Goal: Task Accomplishment & Management: Manage account settings

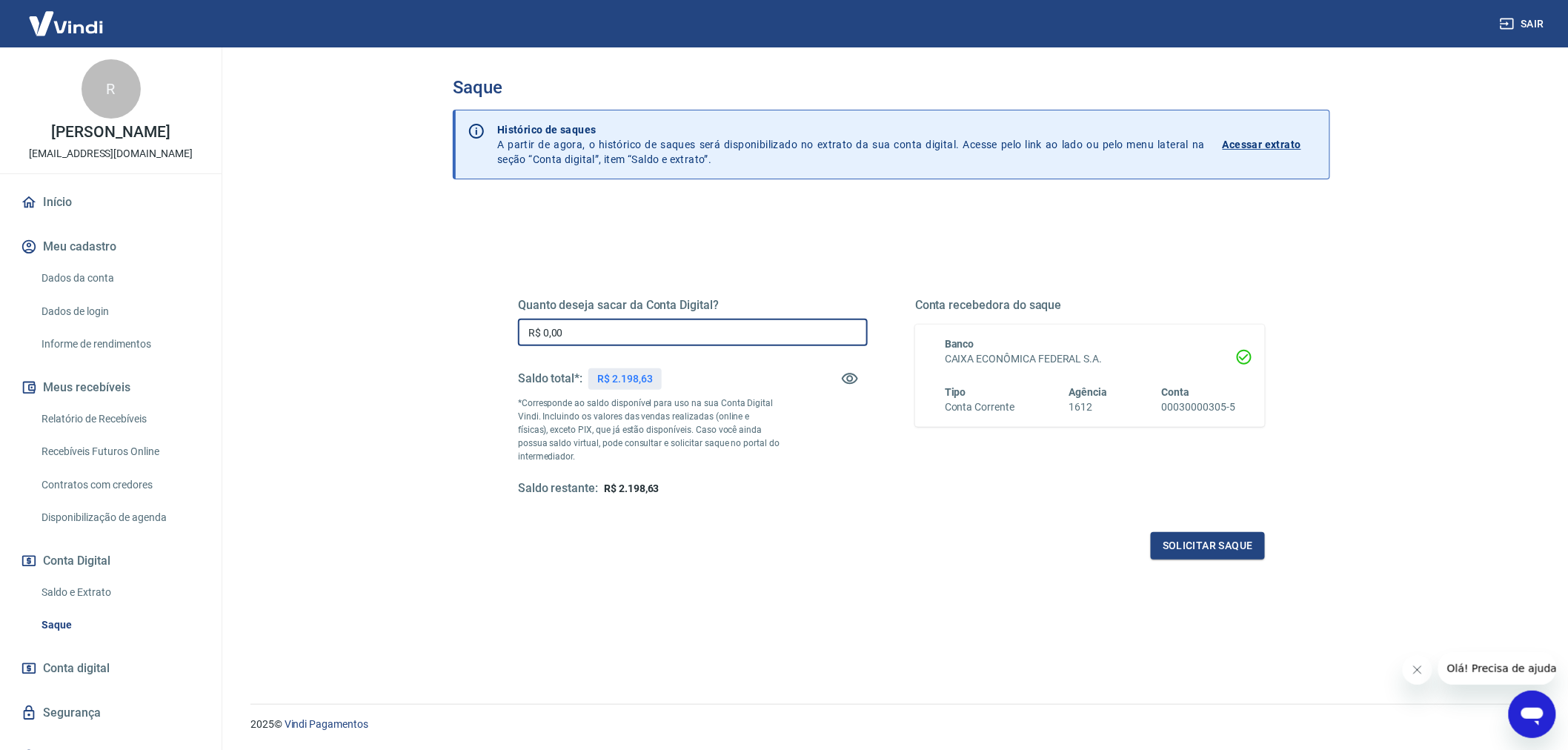
click at [577, 333] on input "R$ 0,00" at bounding box center [693, 332] width 350 height 28
type input "R$ 1.987,79"
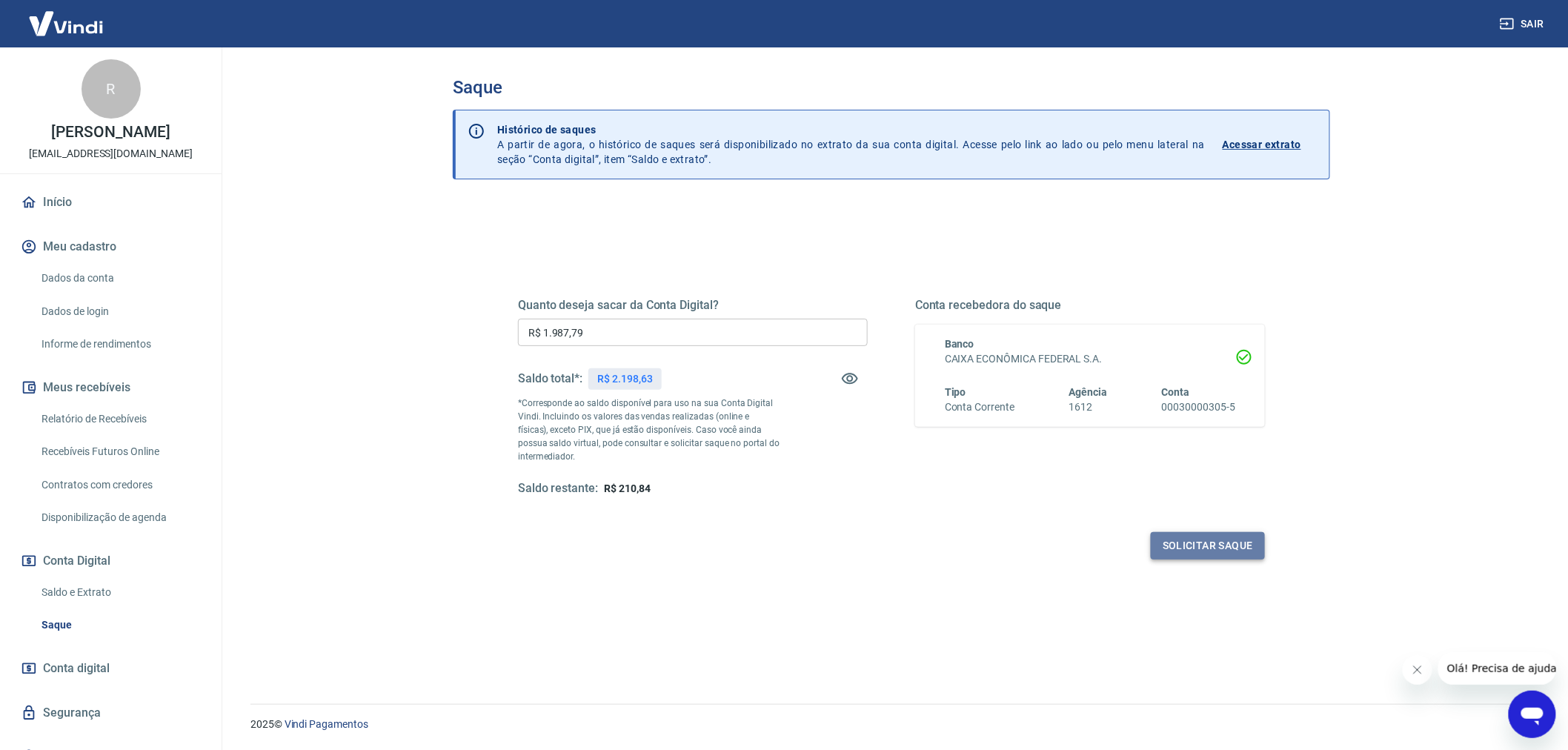
click at [1213, 541] on button "Solicitar saque" at bounding box center [1208, 546] width 114 height 28
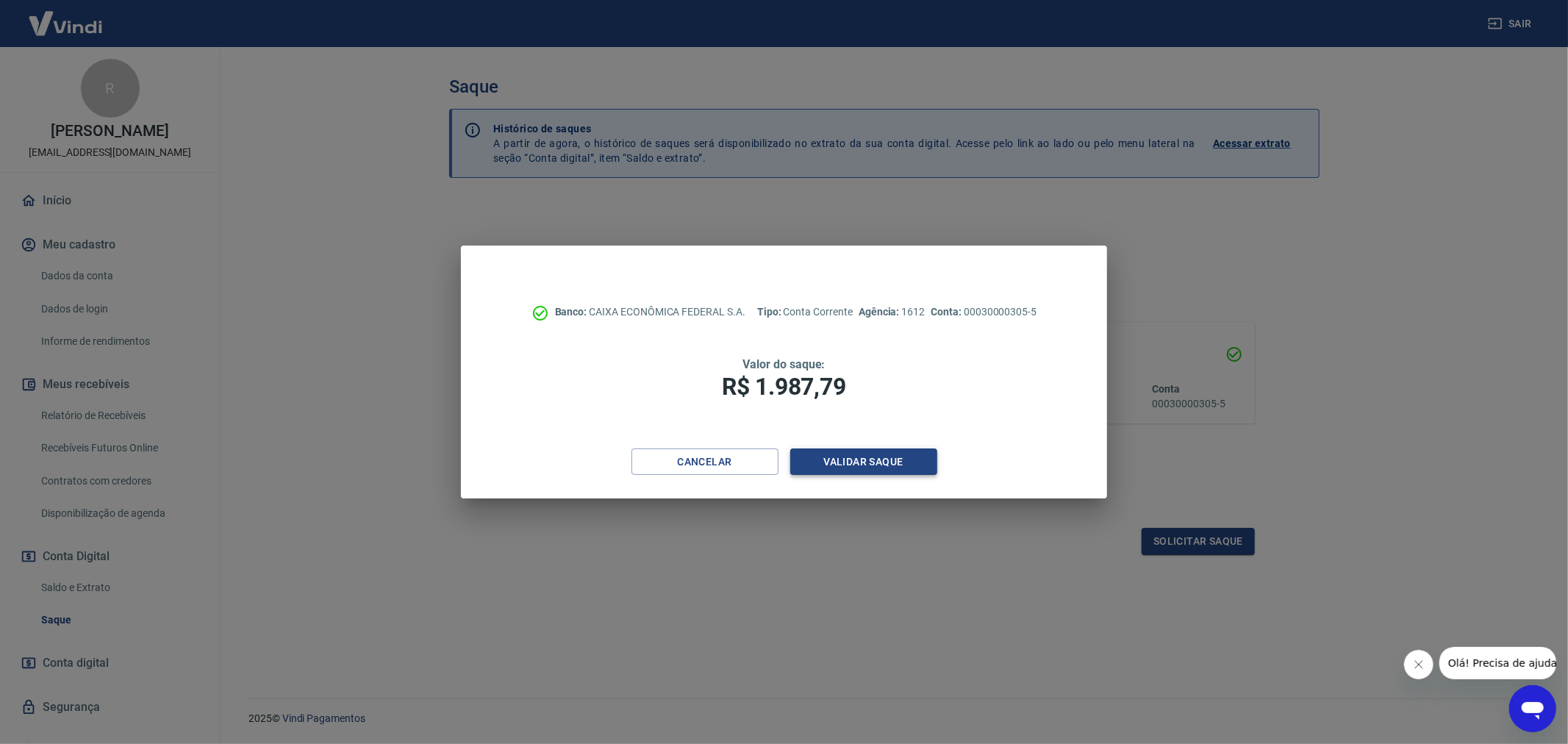
click at [876, 456] on button "Validar saque" at bounding box center [863, 463] width 147 height 28
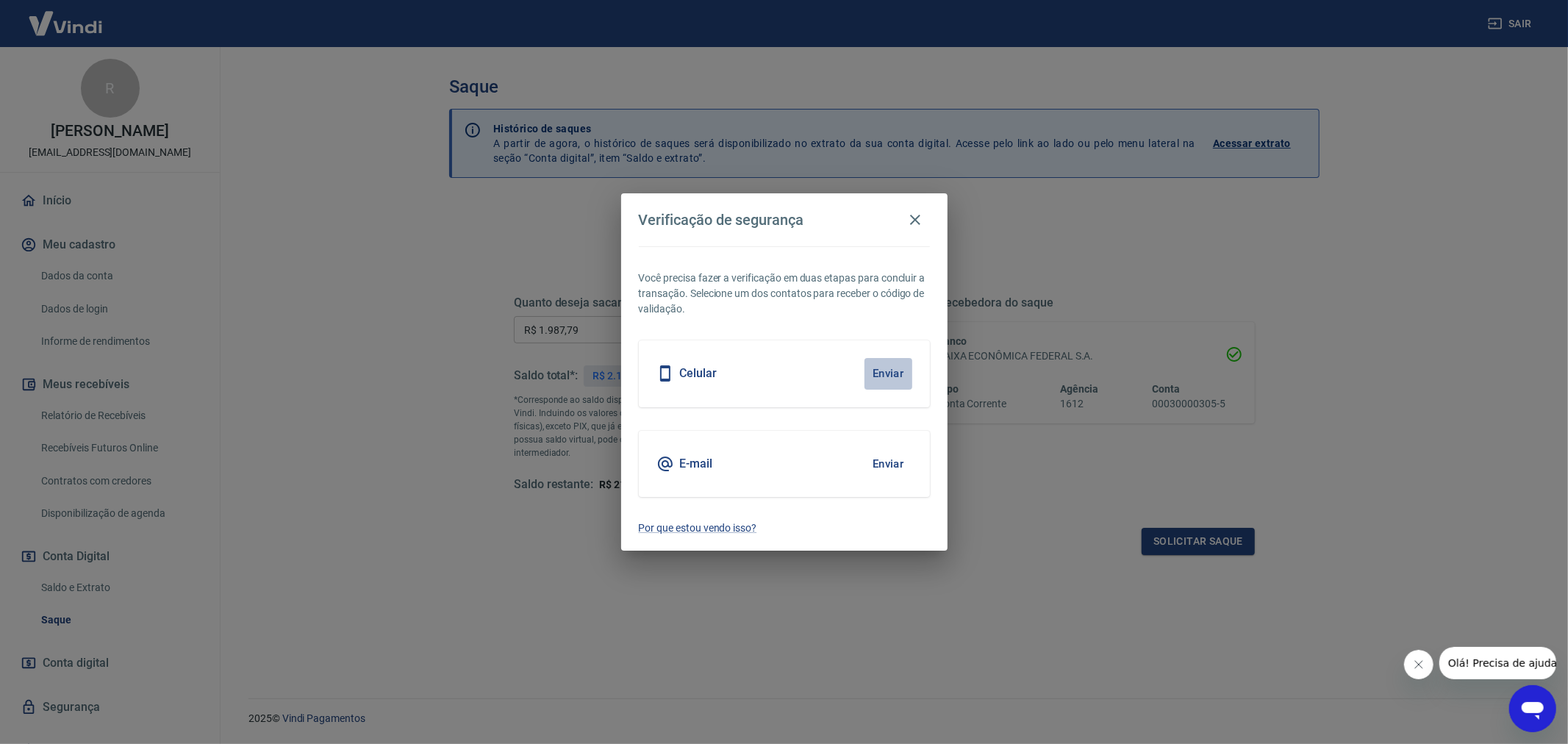
click at [883, 372] on button "Enviar" at bounding box center [888, 373] width 48 height 31
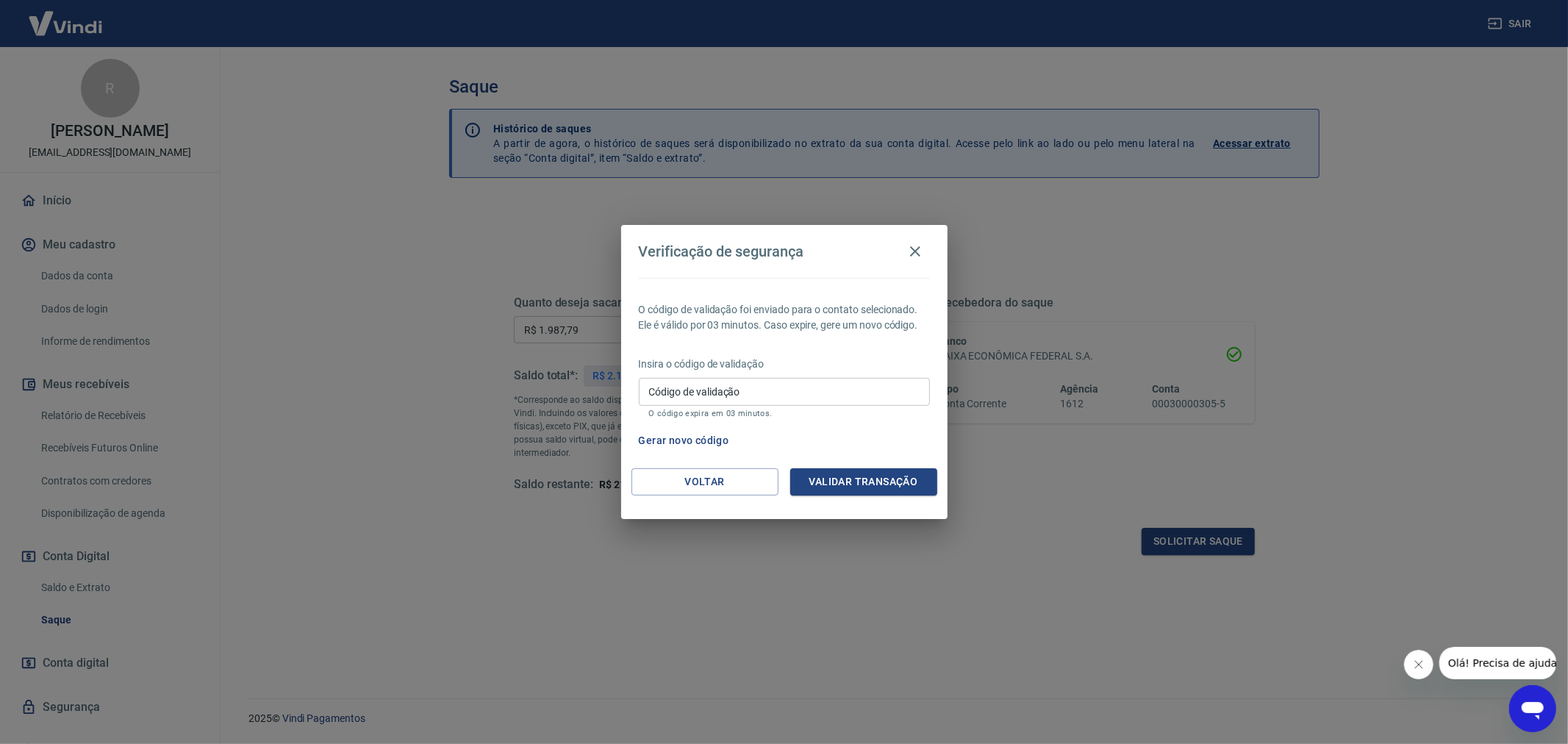
click at [888, 397] on input "Código de validação" at bounding box center [784, 392] width 291 height 28
type input "408433"
click at [888, 480] on button "Validar transação" at bounding box center [863, 482] width 147 height 28
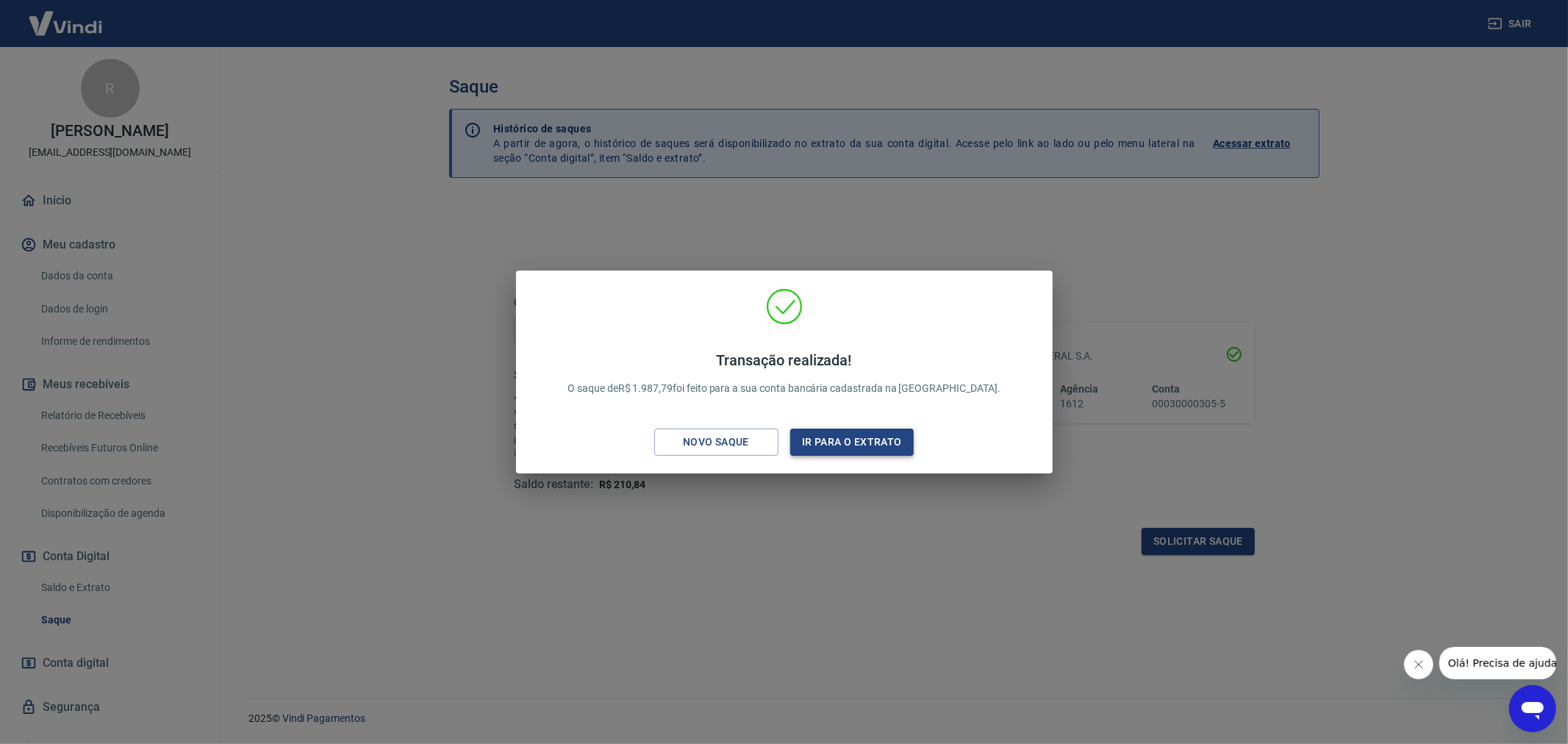
click at [883, 449] on button "Ir para o extrato" at bounding box center [852, 442] width 124 height 28
